Goal: Task Accomplishment & Management: Manage account settings

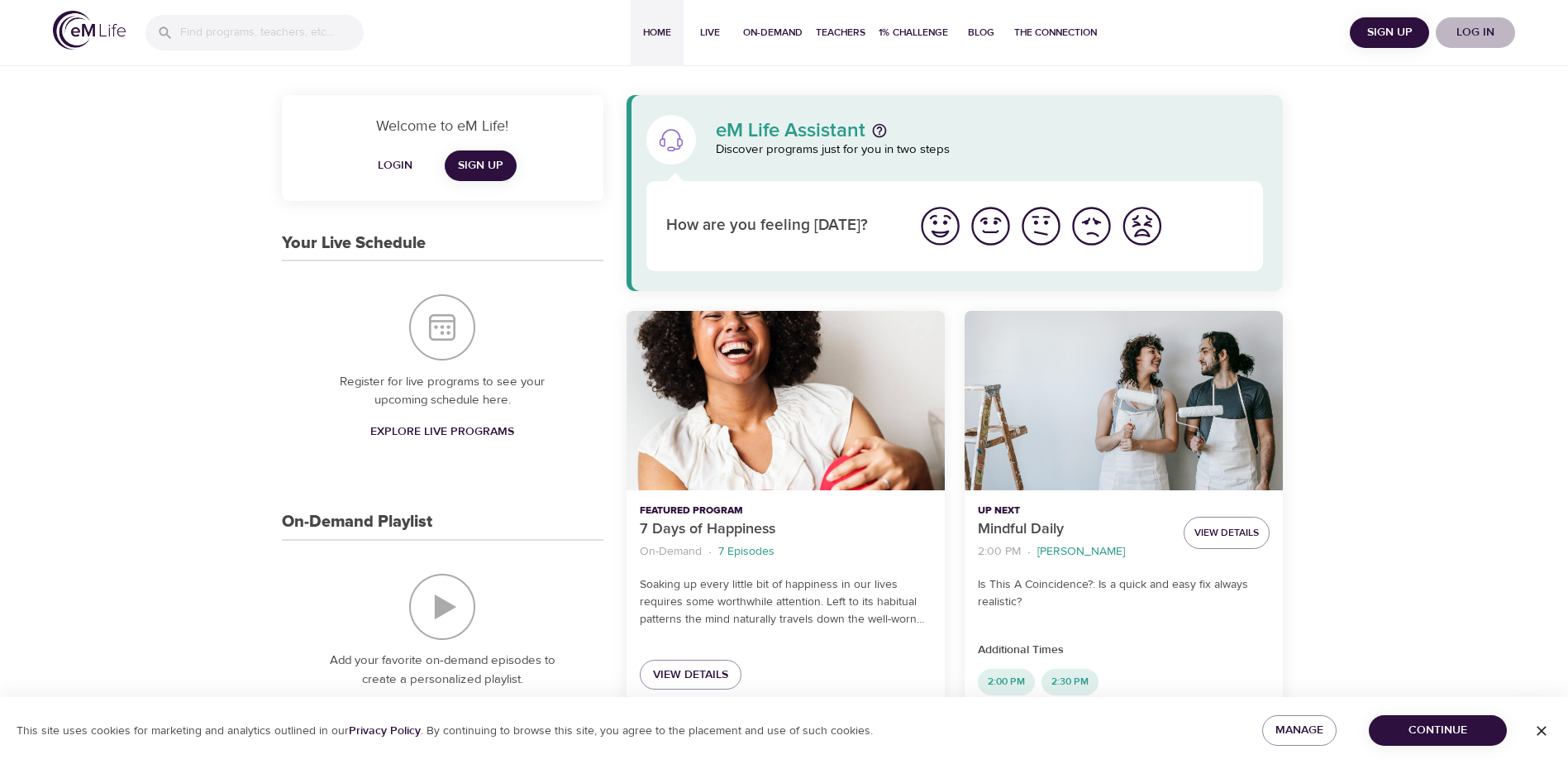
click at [1461, 30] on span "Log in" at bounding box center [1476, 33] width 66 height 21
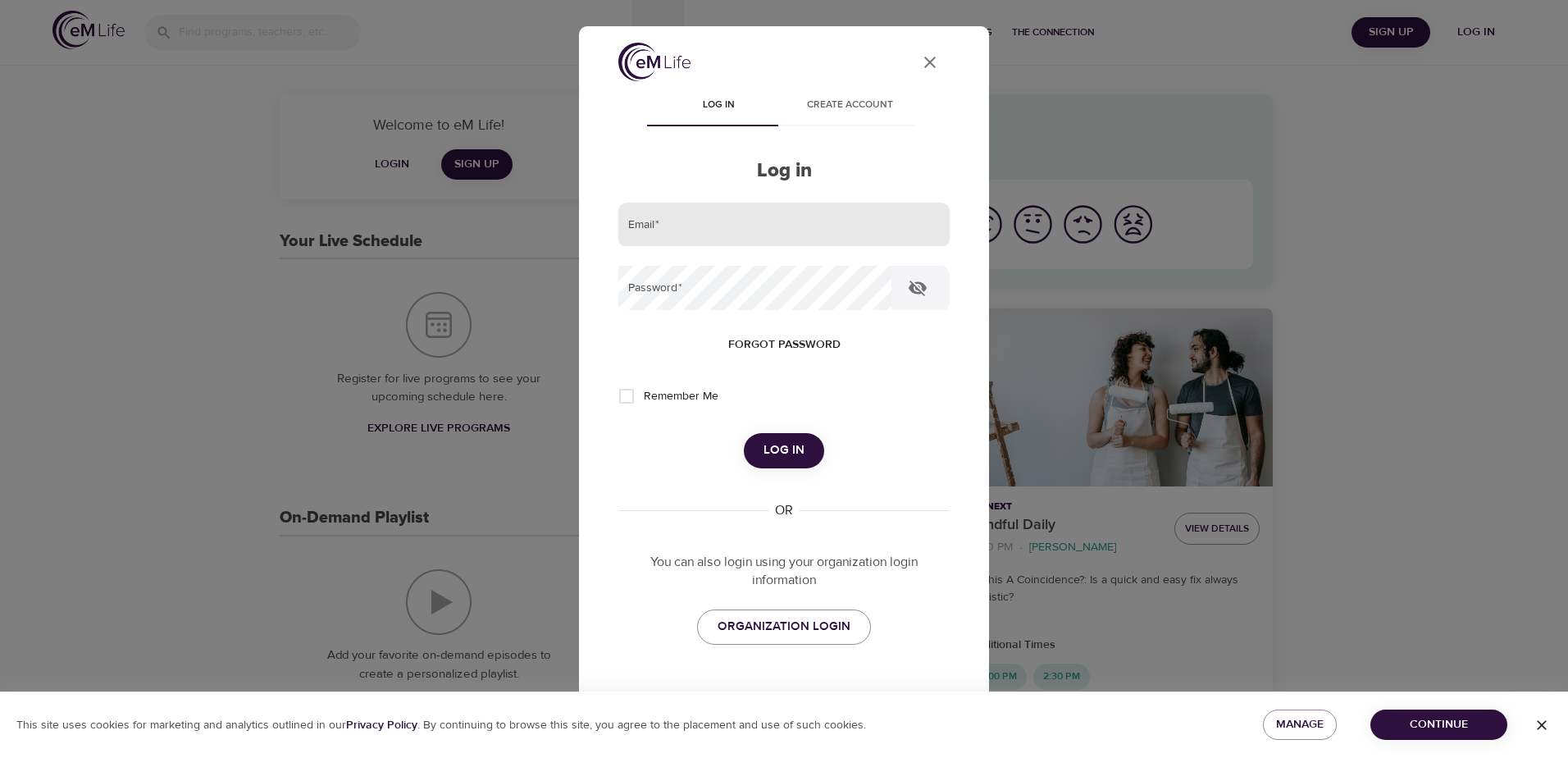
click at [661, 230] on input "email" at bounding box center [784, 225] width 331 height 44
paste input "KateB17"
click at [780, 451] on span "Log in" at bounding box center [784, 450] width 41 height 21
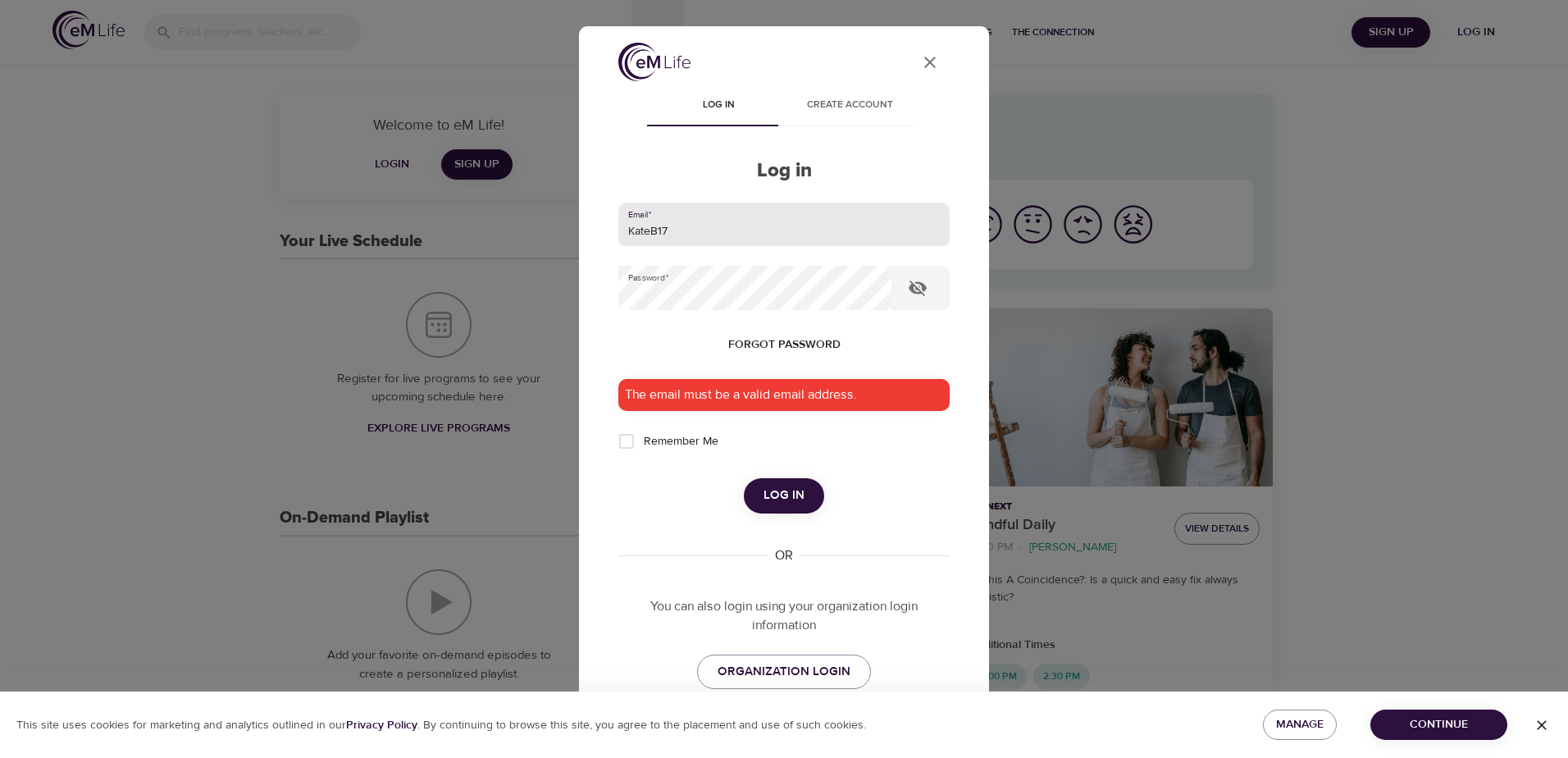
drag, startPoint x: 754, startPoint y: 237, endPoint x: 550, endPoint y: 230, distance: 204.1
click at [550, 230] on div "User Profile Log in Create account Log in Email   * KateB17 Password   * Forgot…" at bounding box center [784, 379] width 1568 height 758
paste input "[PERSON_NAME][EMAIL_ADDRESS][PERSON_NAME][DOMAIN_NAME]"
type input "[PERSON_NAME][EMAIL_ADDRESS][PERSON_NAME][DOMAIN_NAME]"
drag, startPoint x: 941, startPoint y: 461, endPoint x: 928, endPoint y: 459, distance: 13.2
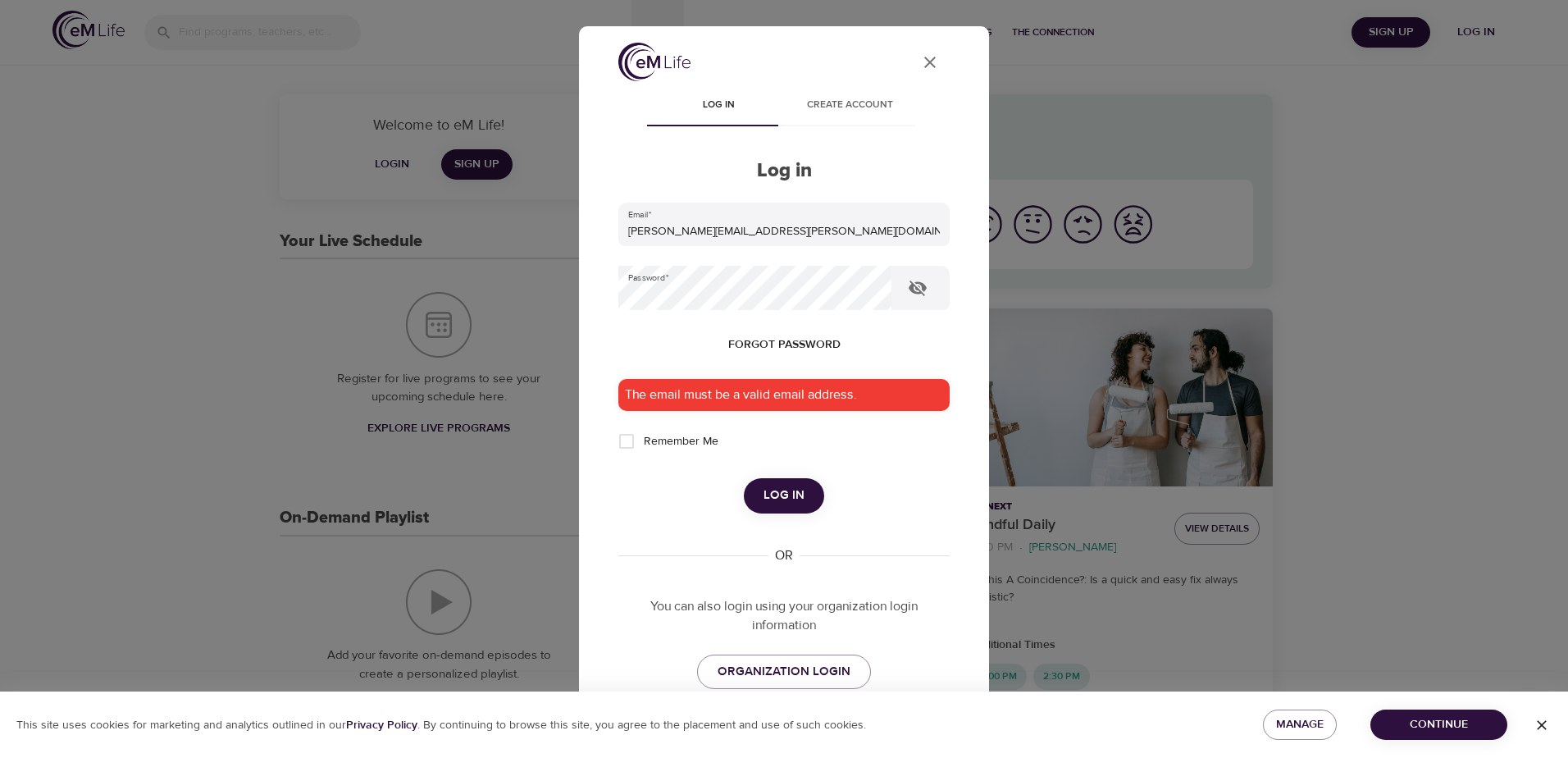
click at [940, 460] on div "User Profile Log in Create account Log in Email   * [PERSON_NAME][EMAIL_ADDRESS…" at bounding box center [784, 417] width 370 height 750
click at [769, 489] on span "Log in" at bounding box center [784, 495] width 41 height 21
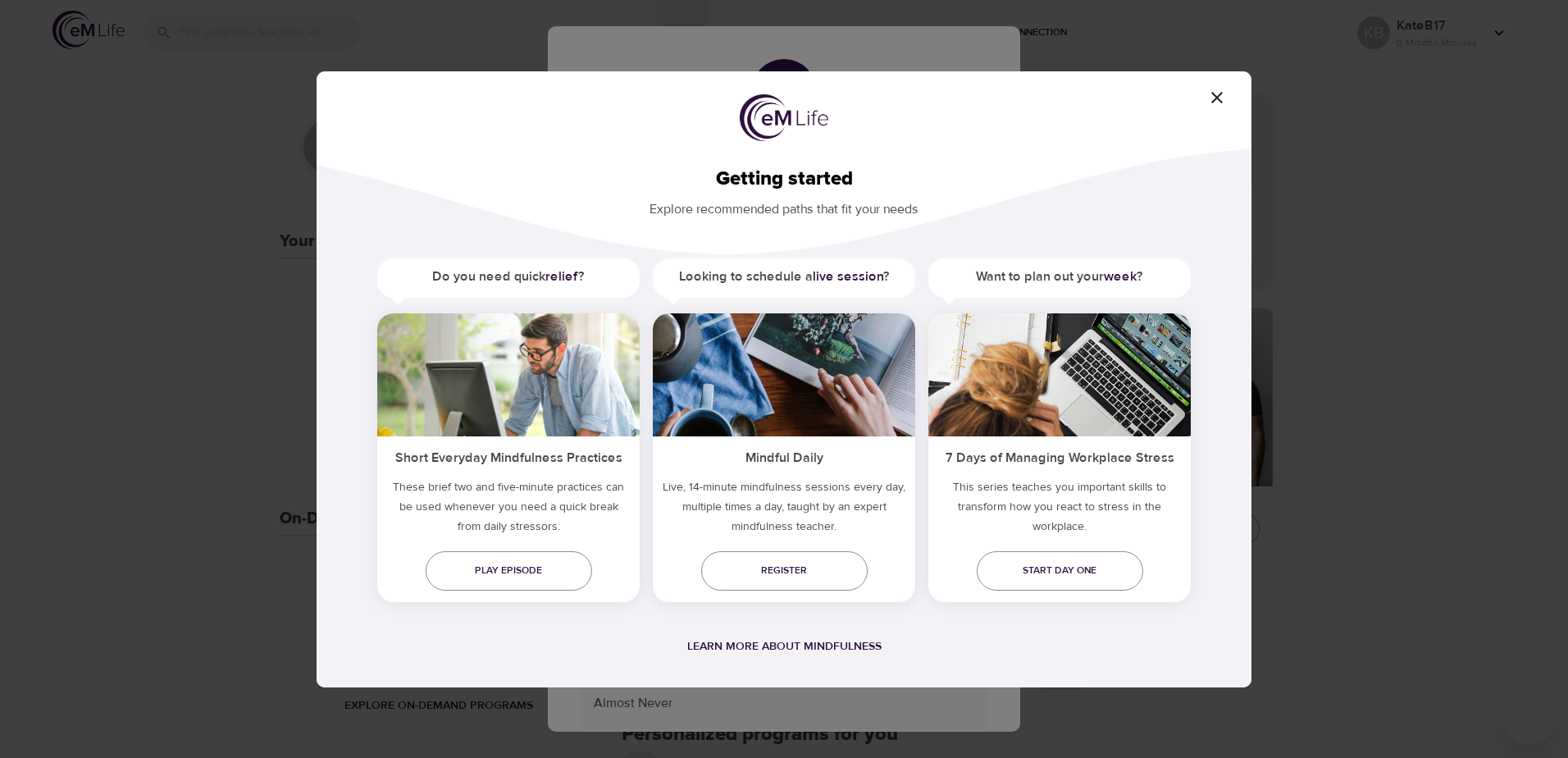
click at [1220, 101] on icon "button" at bounding box center [1216, 97] width 11 height 11
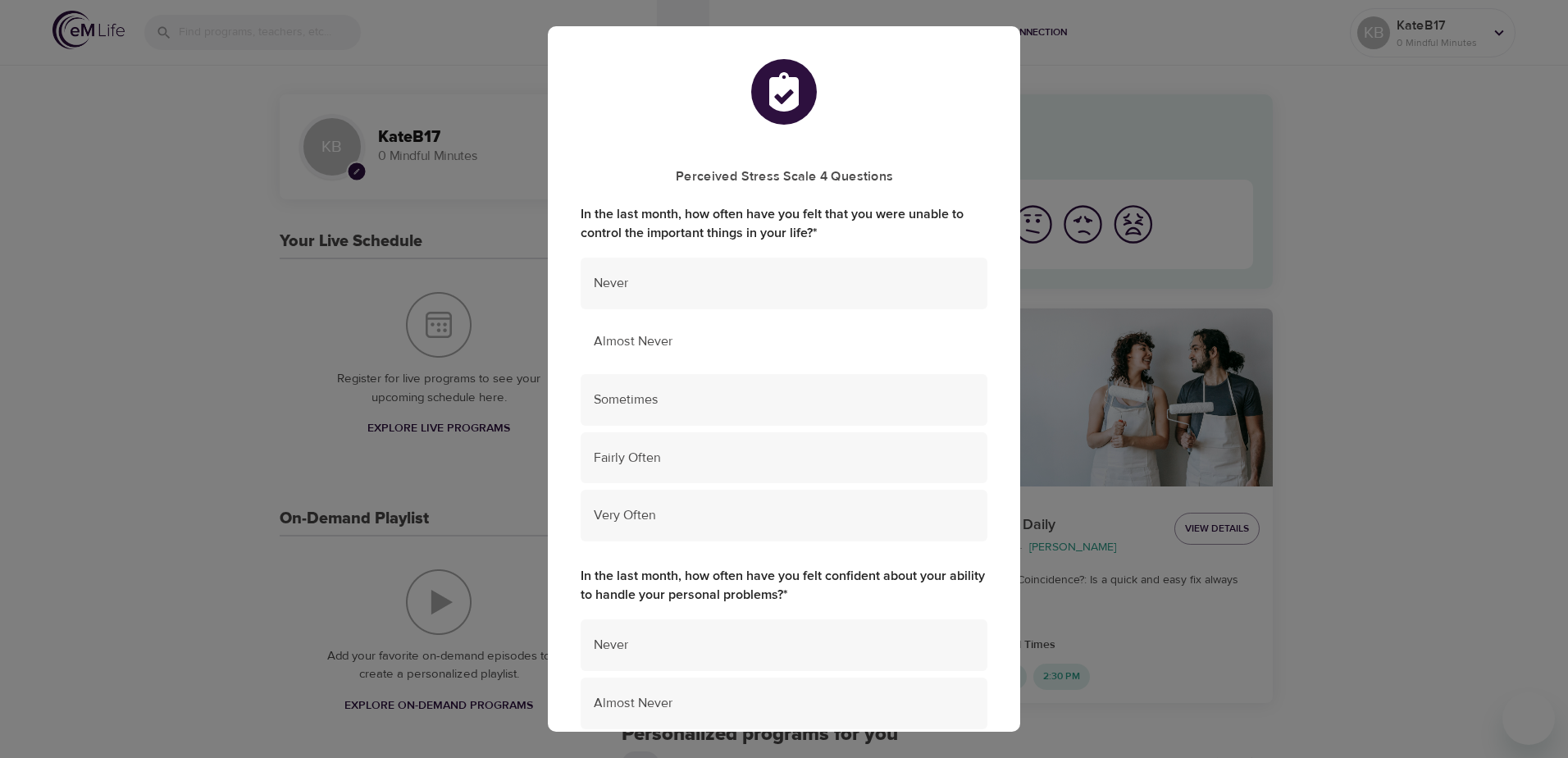
click at [692, 345] on span "Almost Never" at bounding box center [784, 341] width 381 height 19
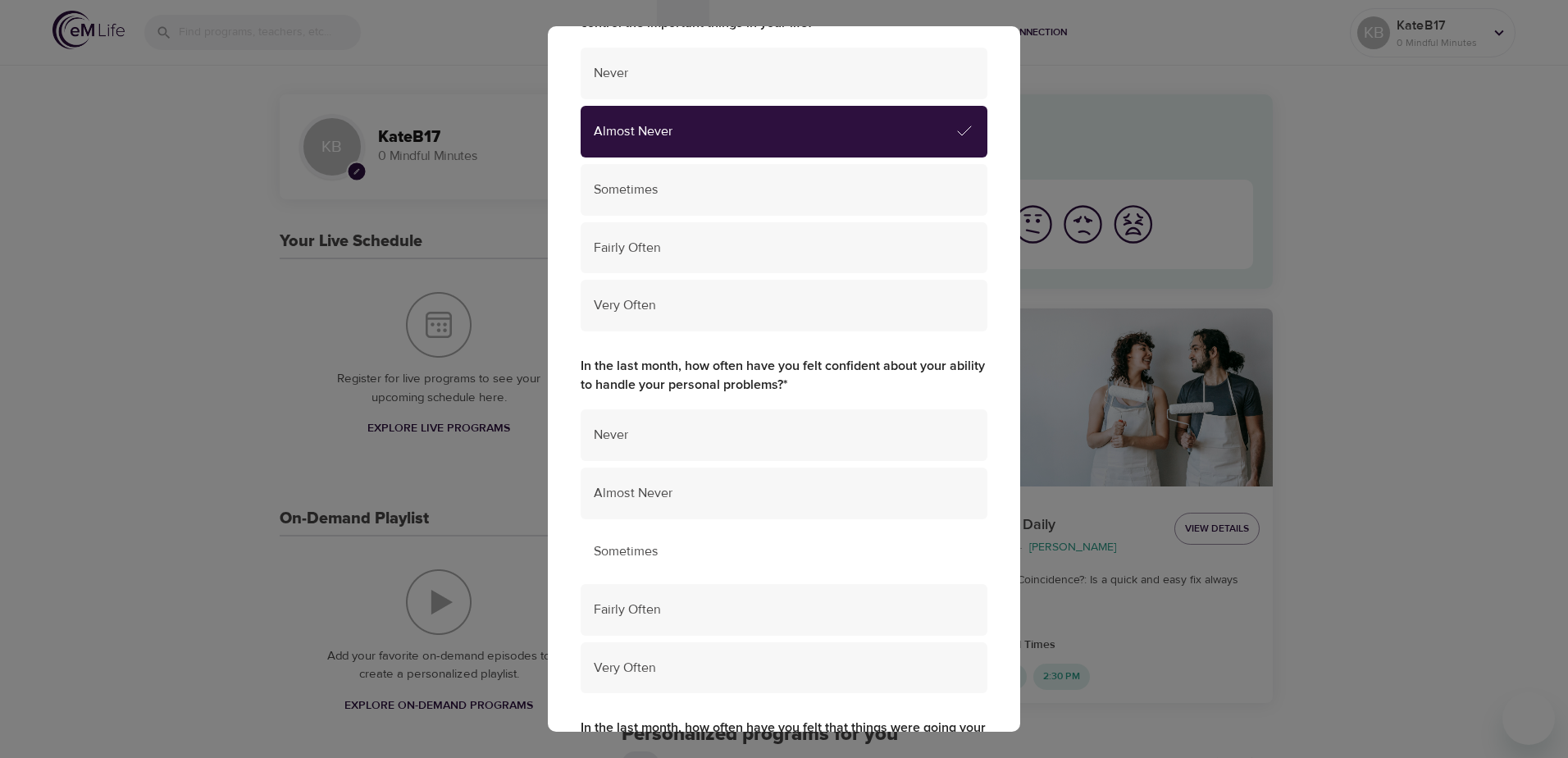
scroll to position [328, 0]
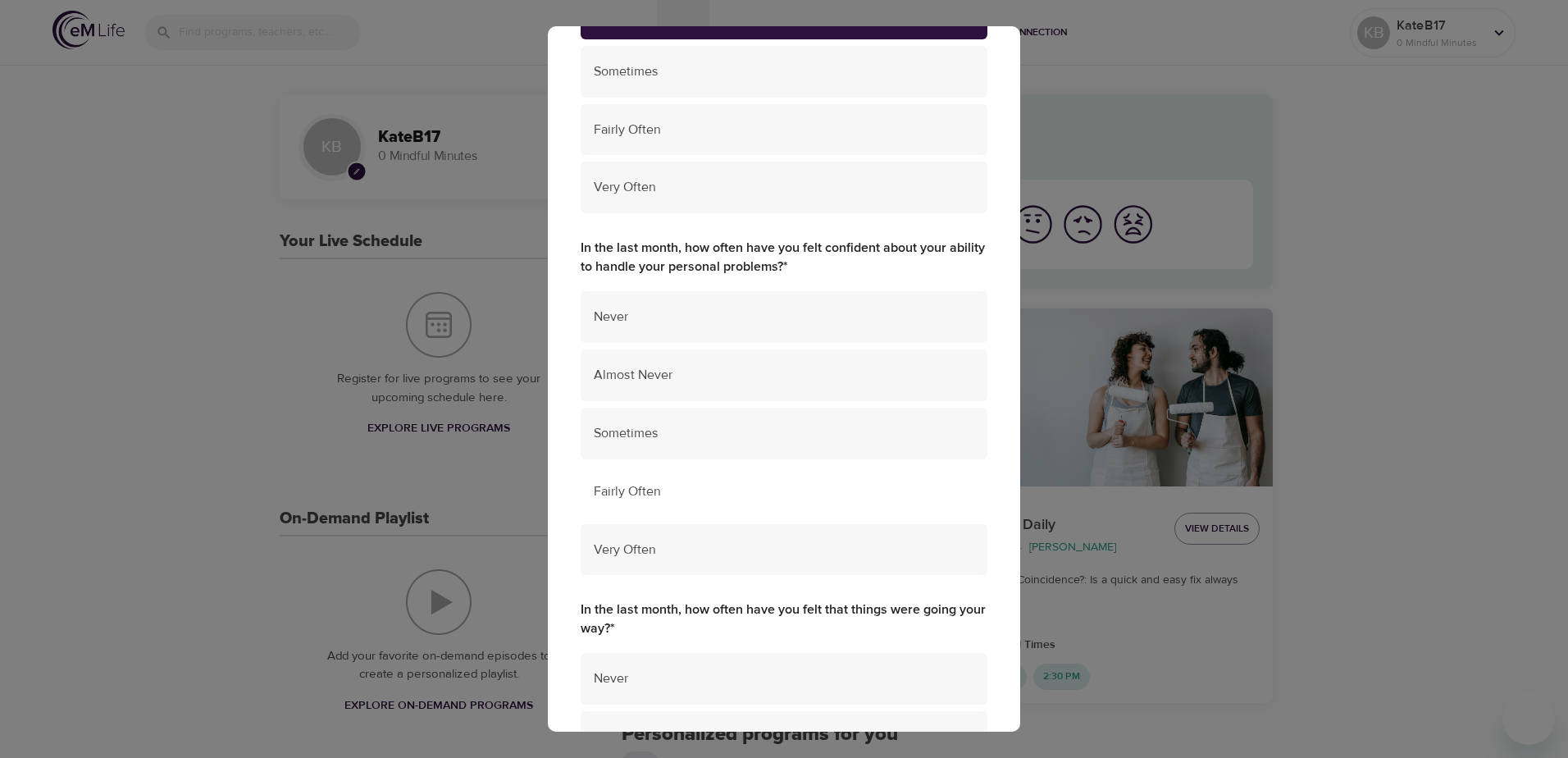
click at [666, 494] on span "Fairly Often" at bounding box center [784, 492] width 381 height 19
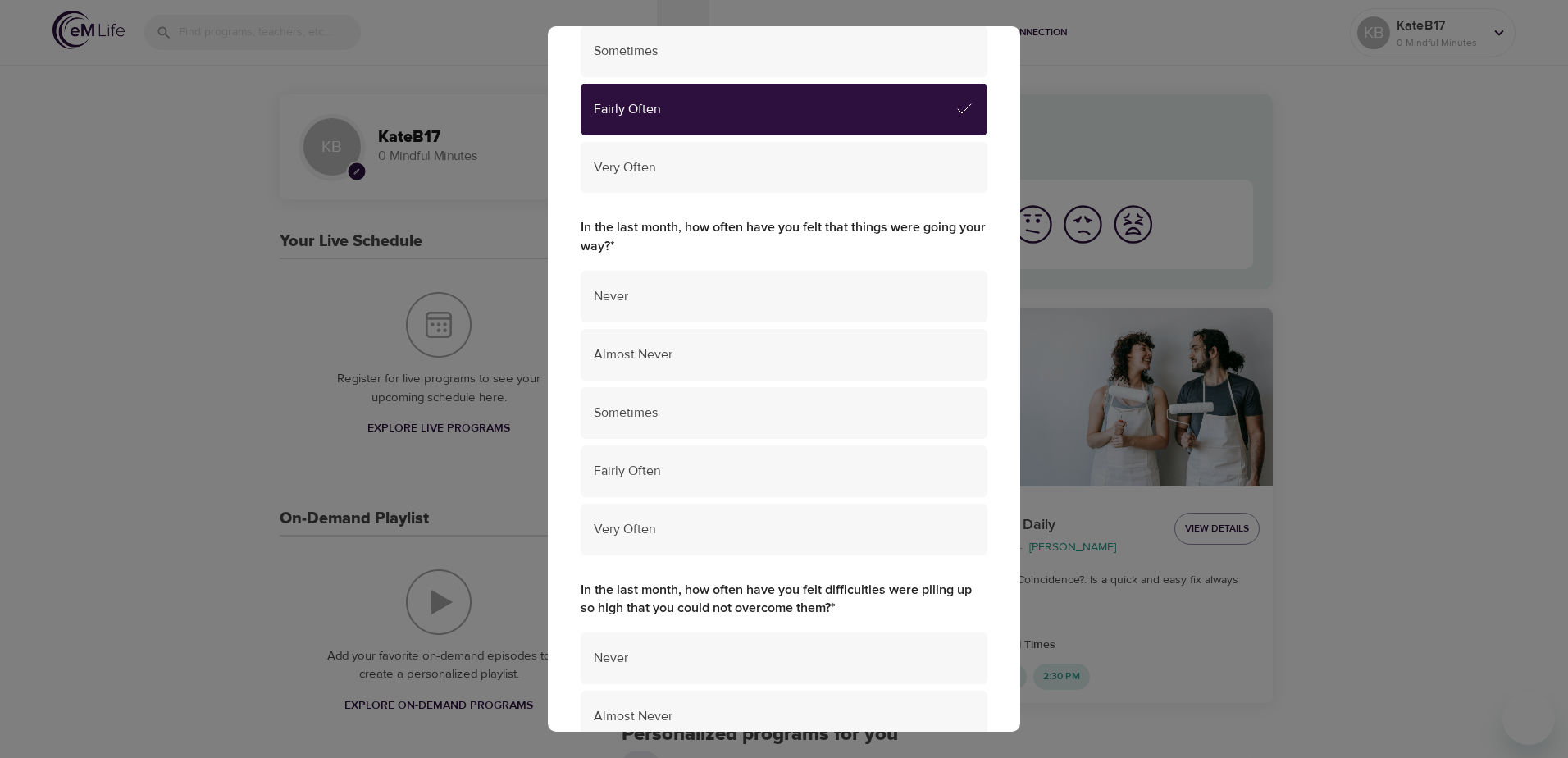
scroll to position [738, 0]
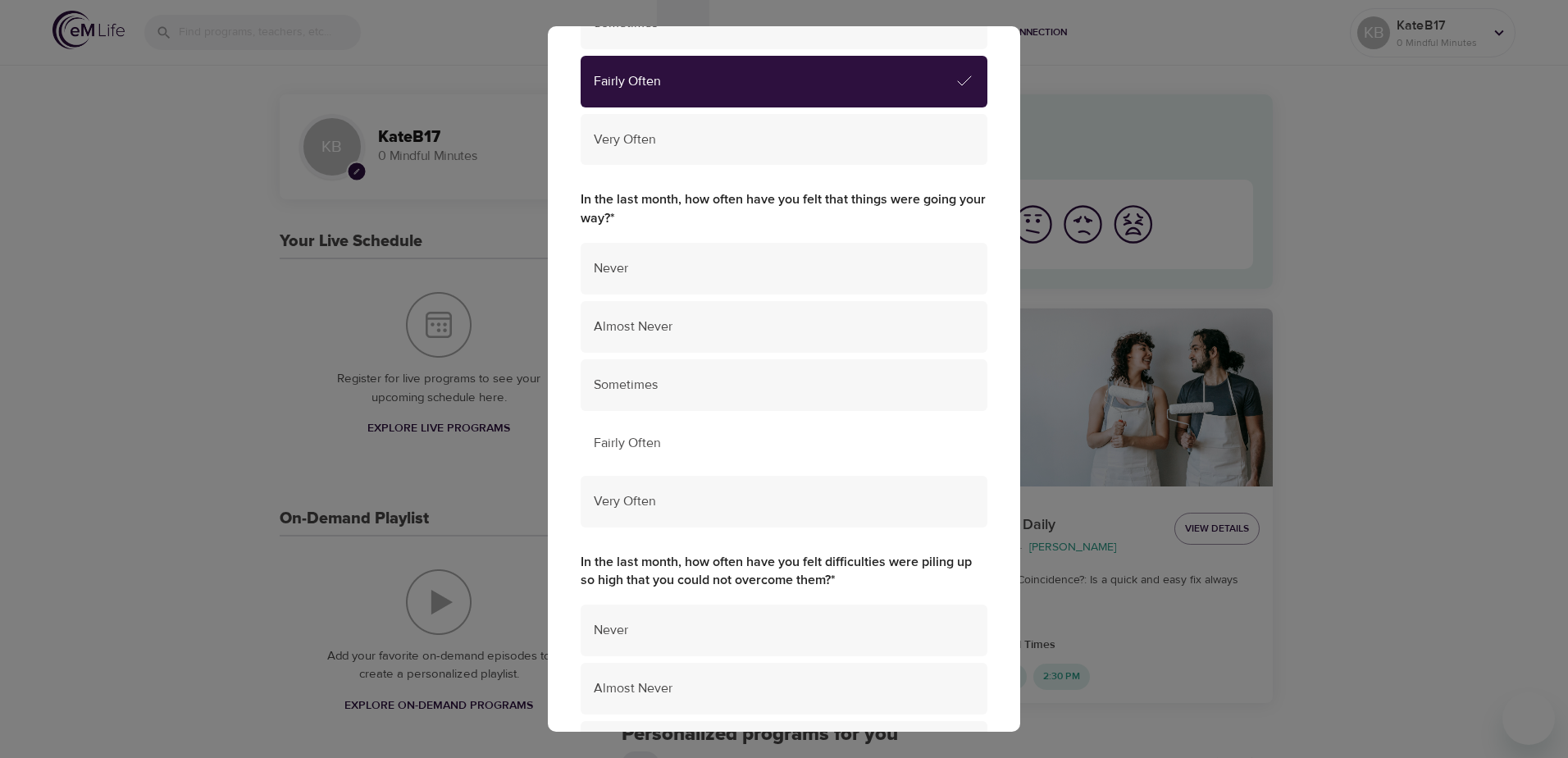
click at [701, 446] on span "Fairly Often" at bounding box center [784, 443] width 381 height 19
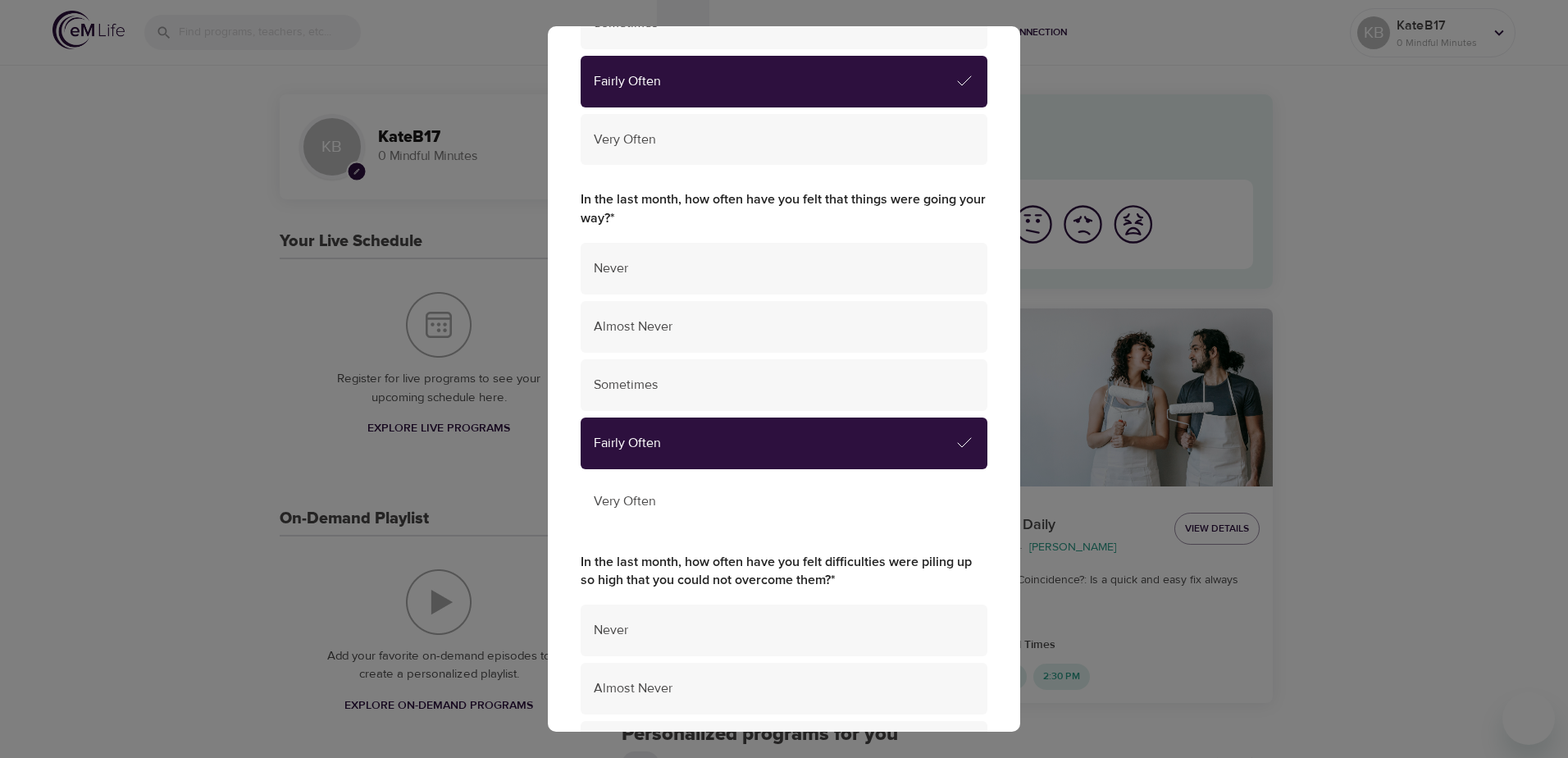
click at [713, 486] on div "Very Often" at bounding box center [784, 501] width 406 height 51
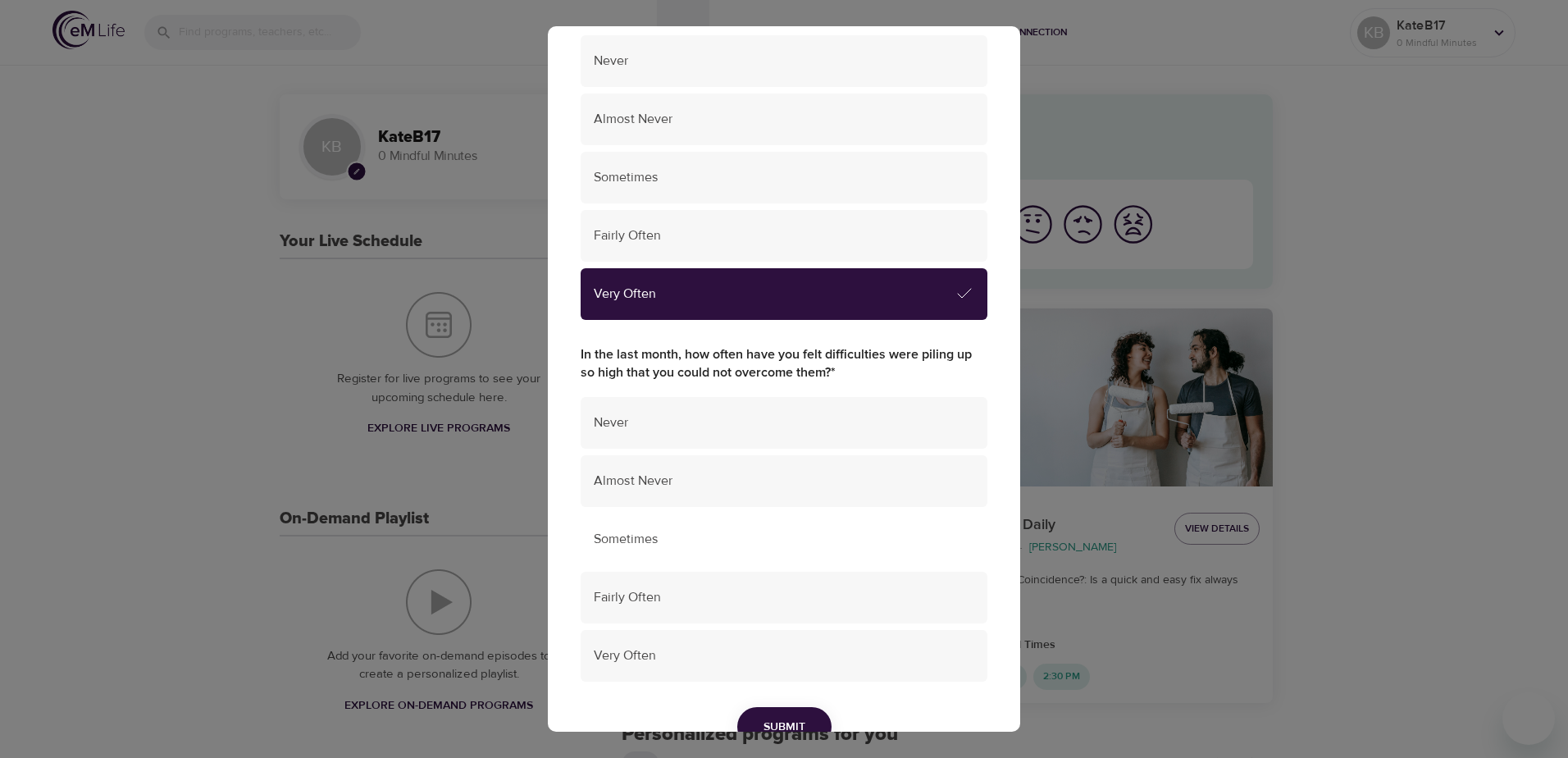
scroll to position [984, 0]
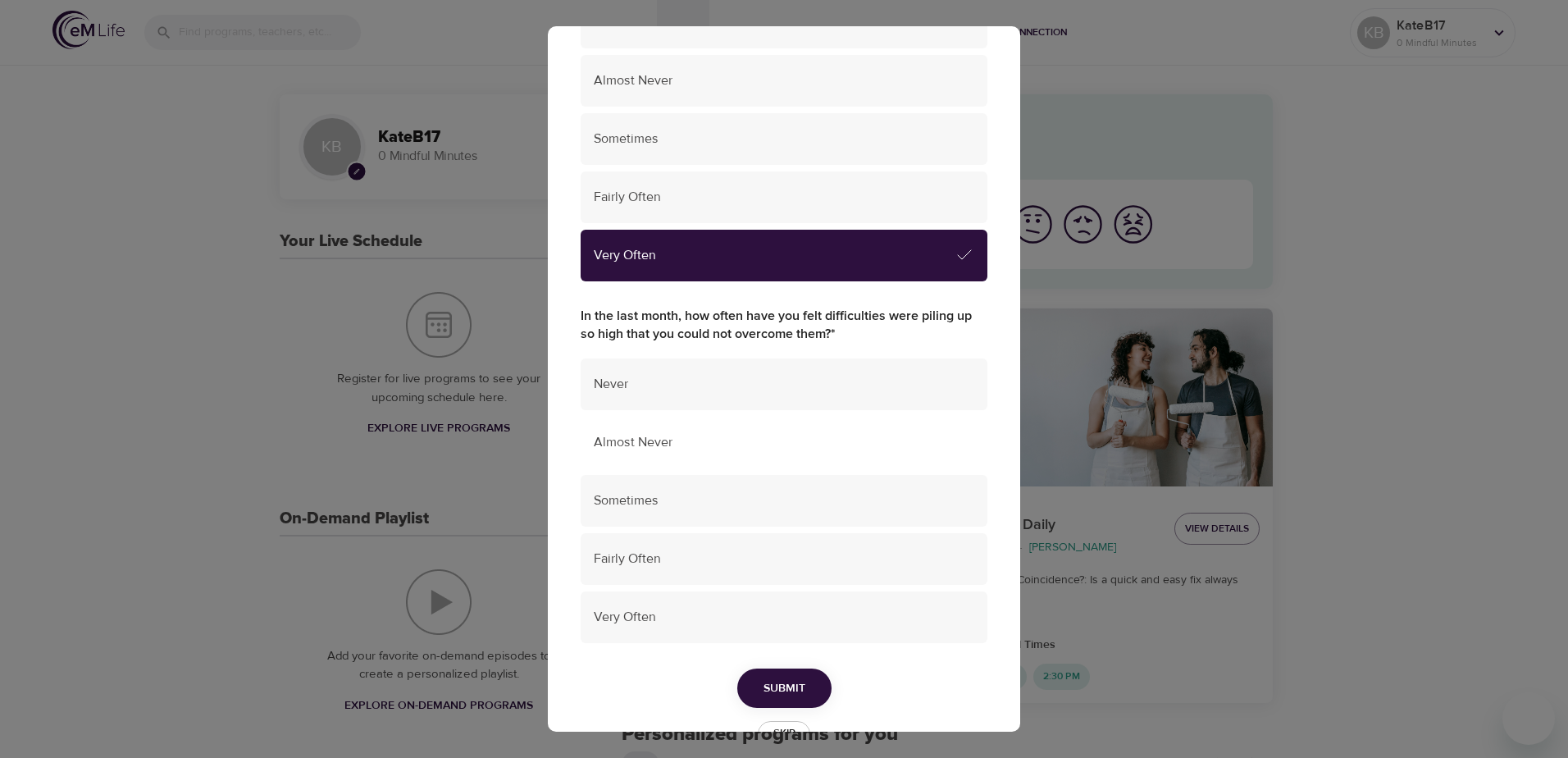
click at [715, 451] on span "Almost Never" at bounding box center [784, 442] width 381 height 19
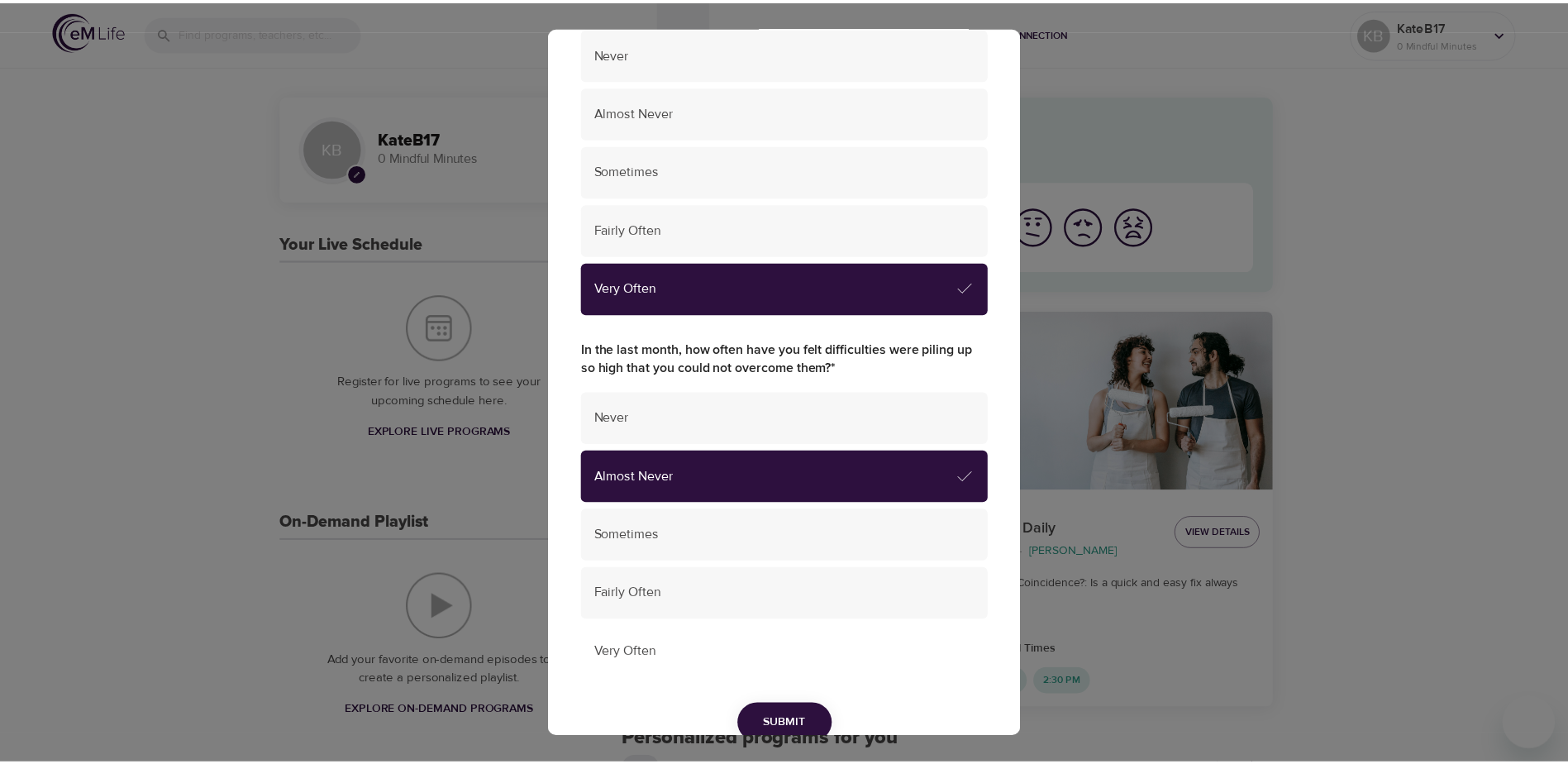
scroll to position [957, 0]
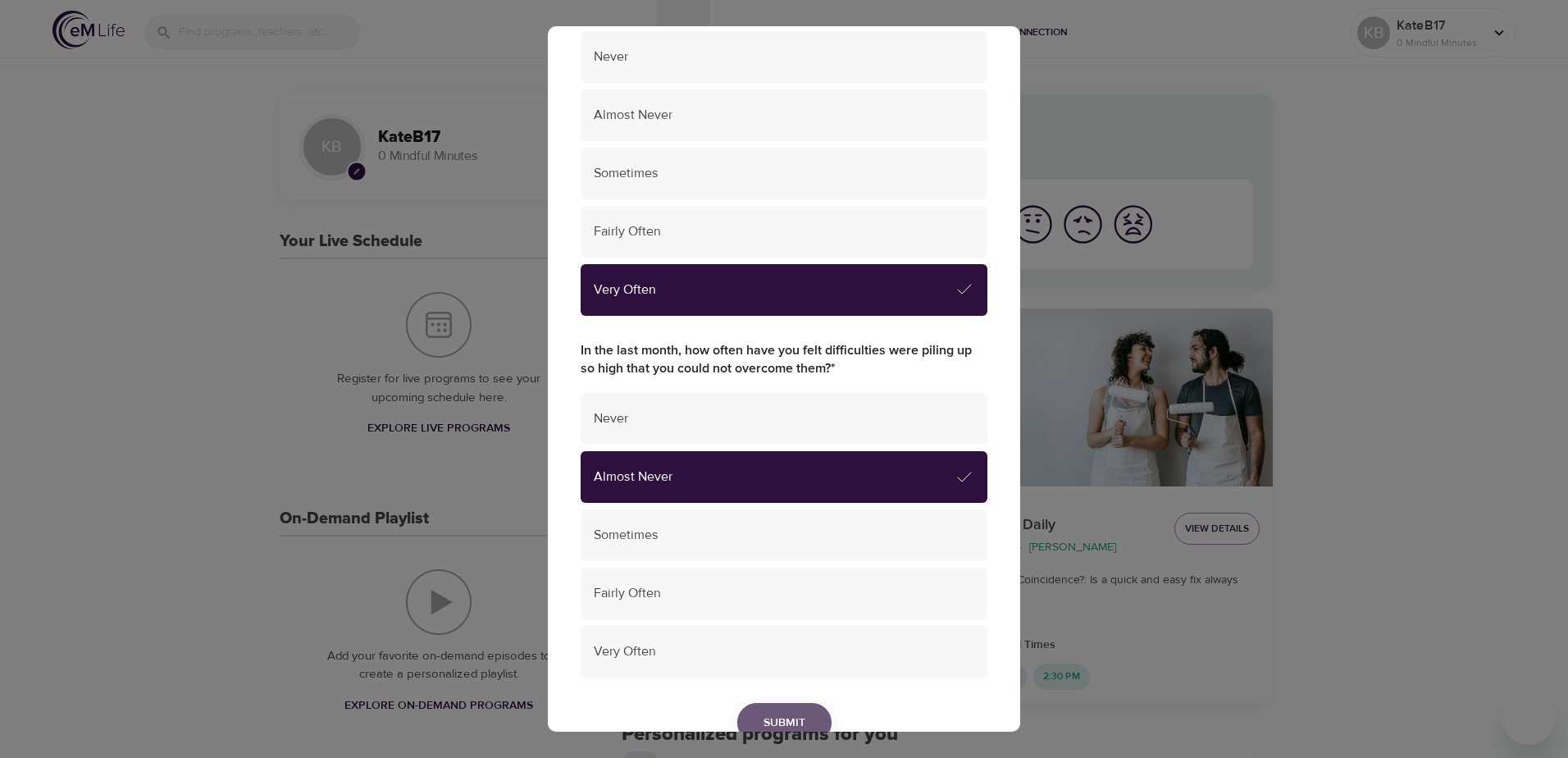
click at [786, 715] on span "Submit" at bounding box center [784, 723] width 42 height 21
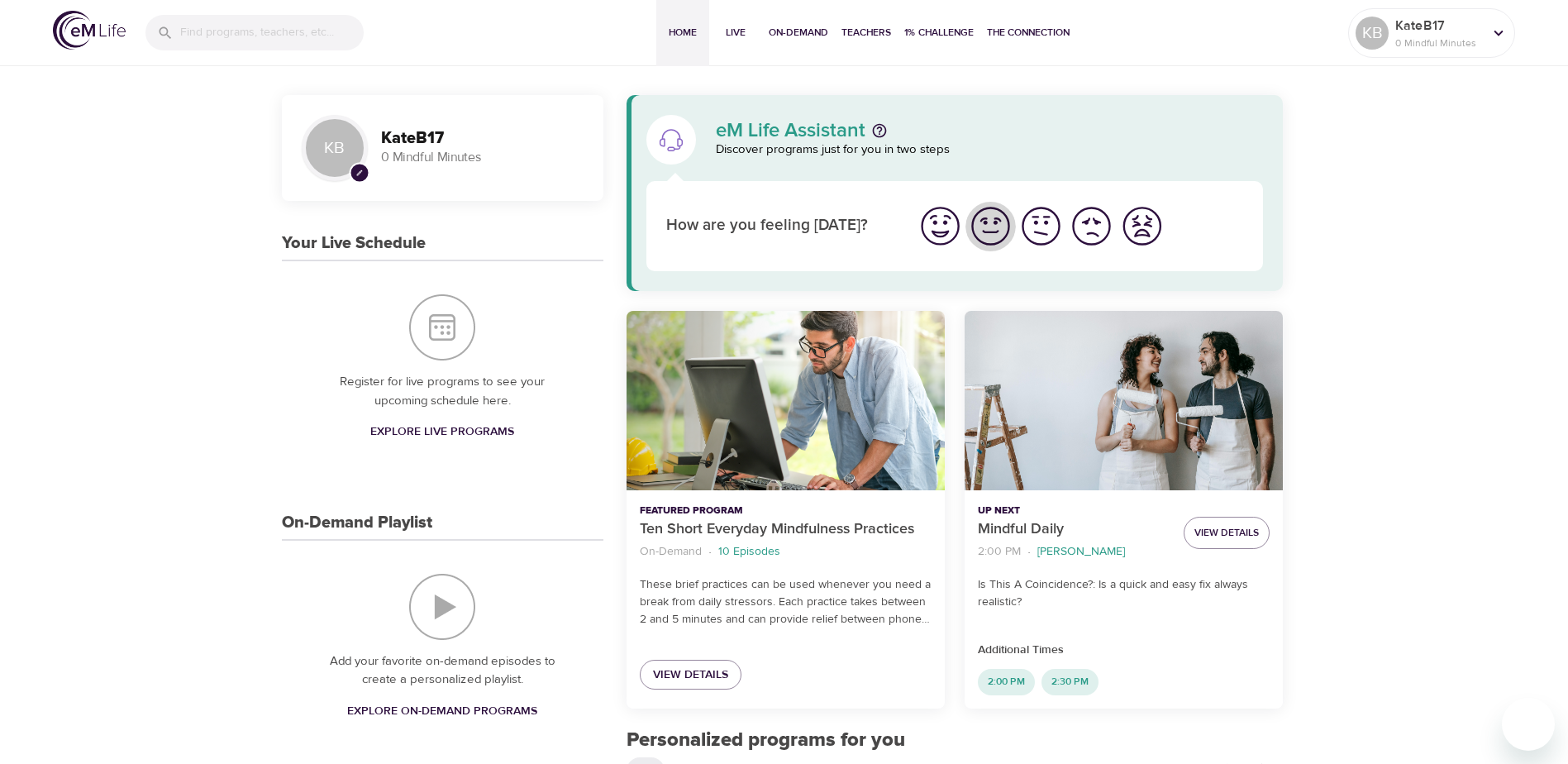
click at [989, 227] on img "I'm feeling good" at bounding box center [990, 226] width 46 height 46
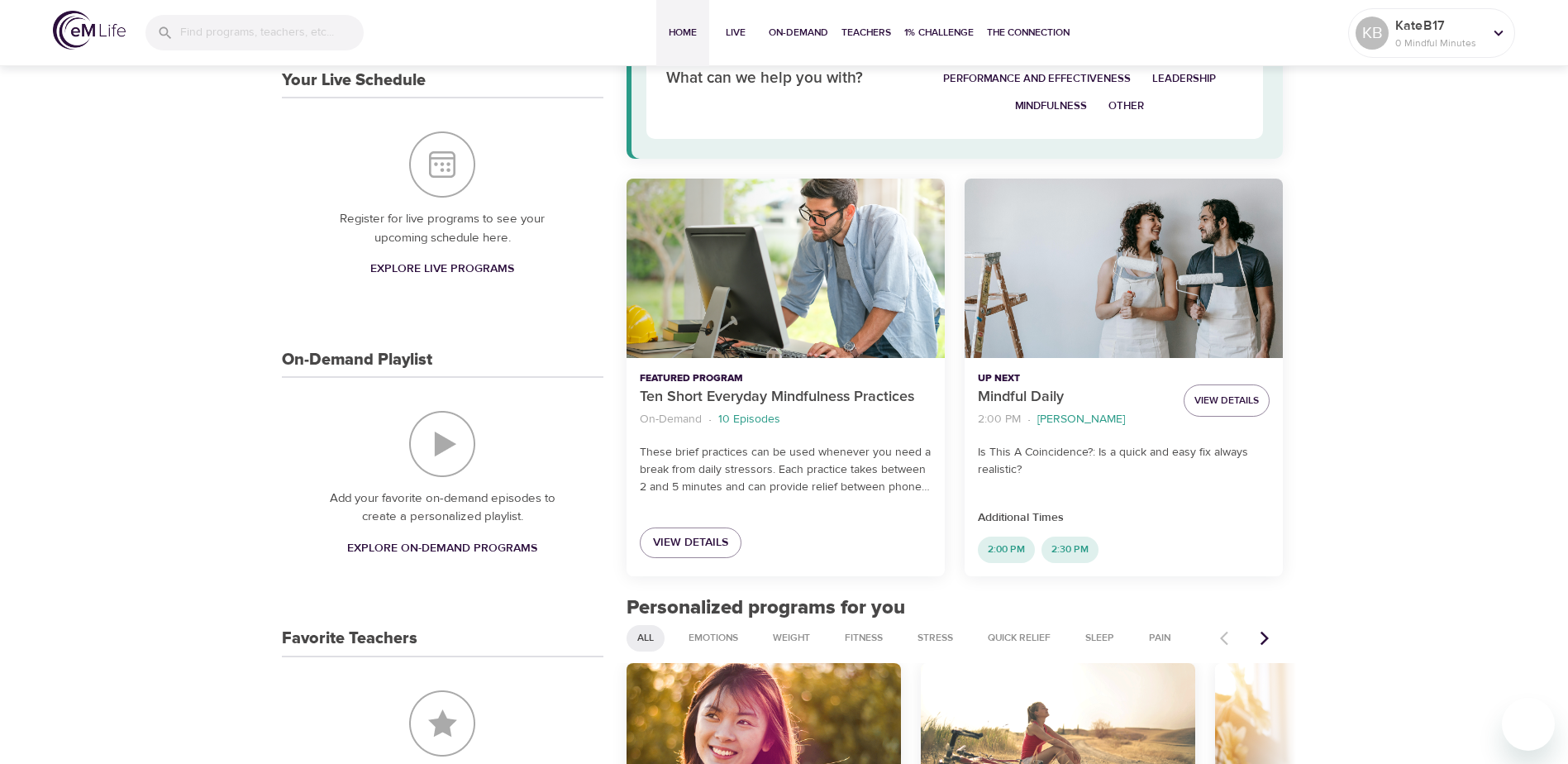
scroll to position [0, 0]
